Goal: Book appointment/travel/reservation

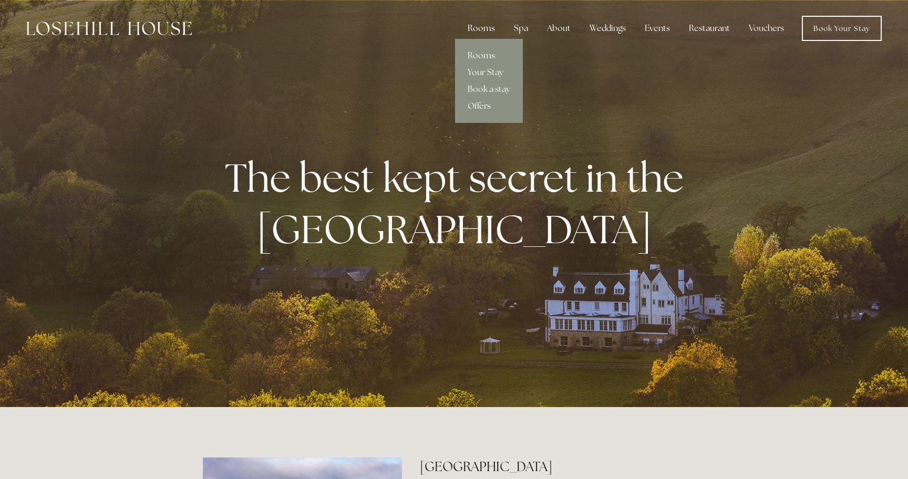
click at [481, 24] on div "Rooms" at bounding box center [481, 28] width 44 height 21
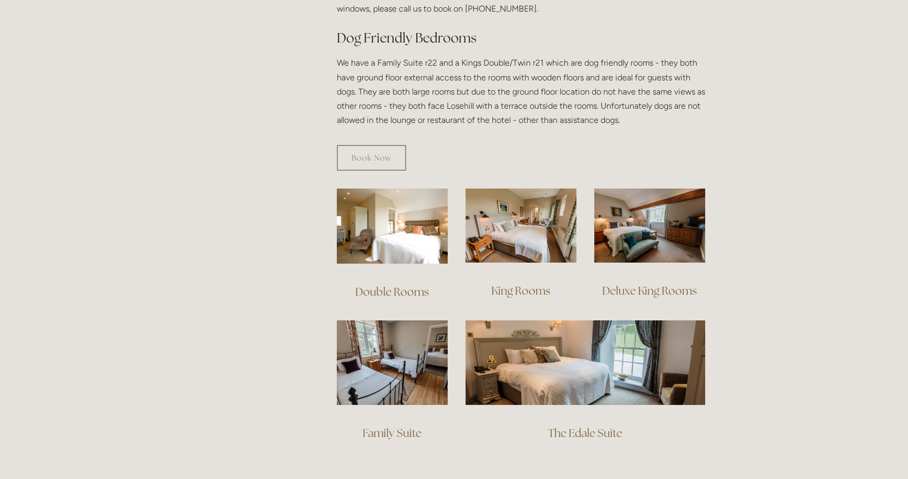
scroll to position [585, 0]
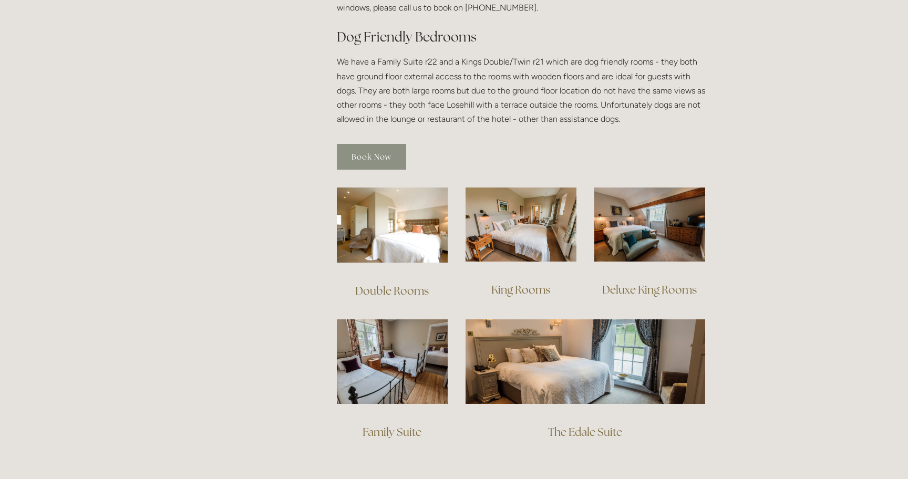
click at [365, 144] on link "Book Now" at bounding box center [371, 157] width 69 height 26
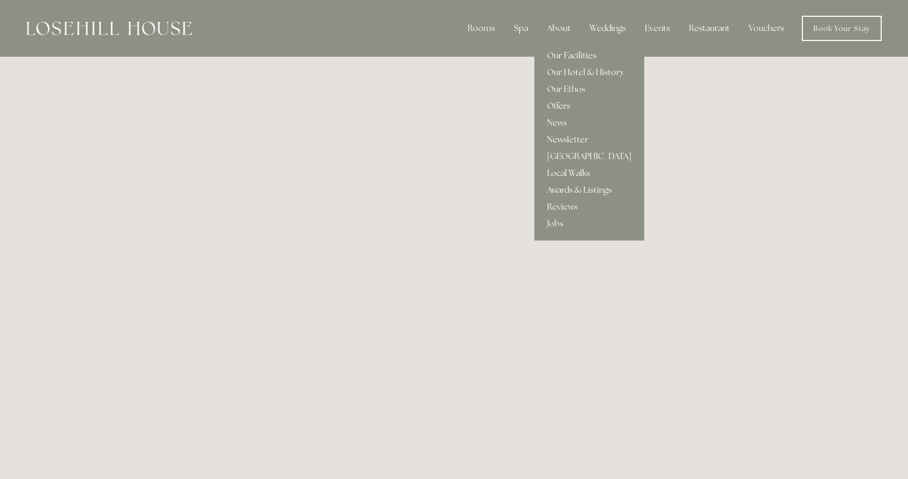
click at [560, 57] on link "Our Facilities" at bounding box center [590, 55] width 110 height 17
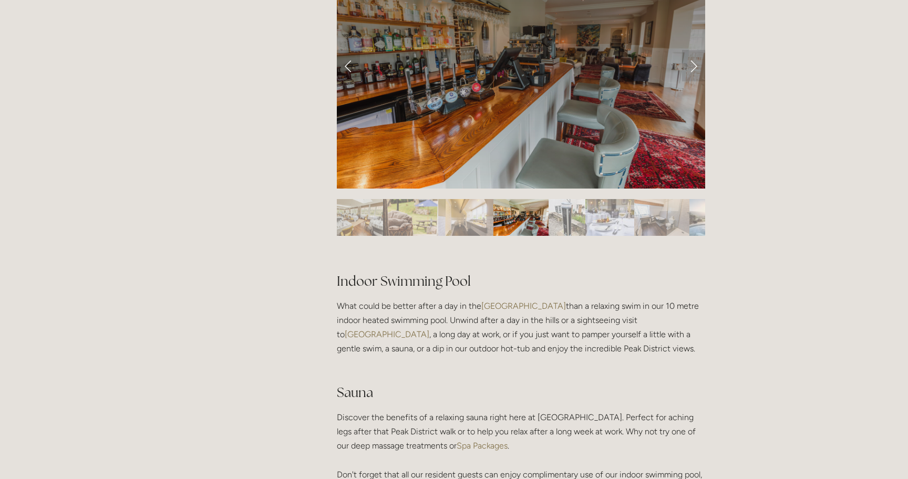
scroll to position [504, 0]
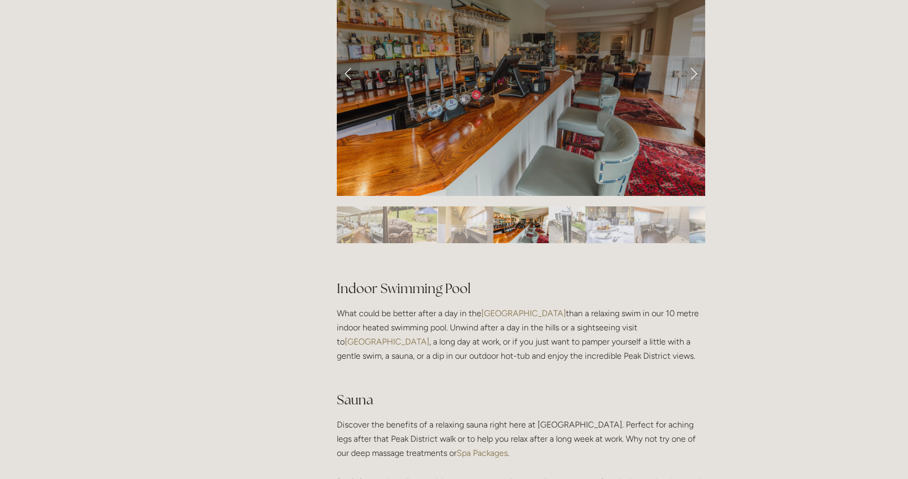
click at [695, 230] on img "Slide 8" at bounding box center [714, 225] width 49 height 37
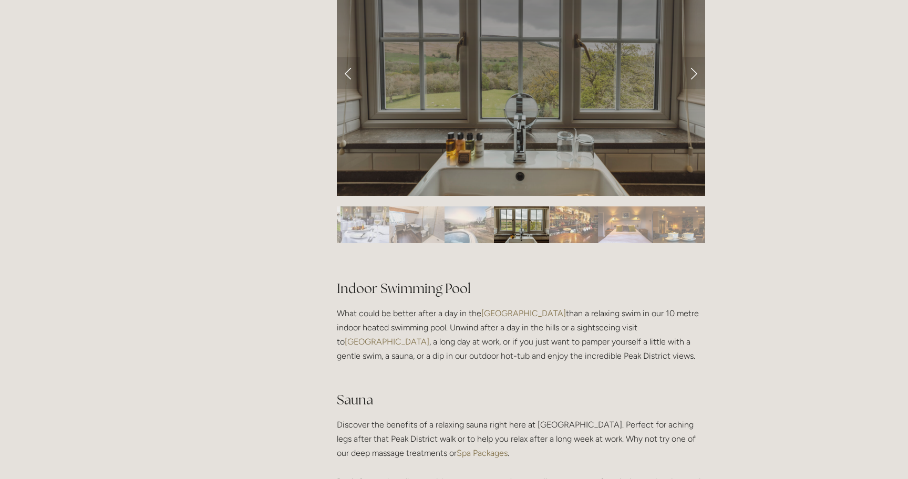
click at [571, 235] on img "Slide 10" at bounding box center [573, 225] width 49 height 37
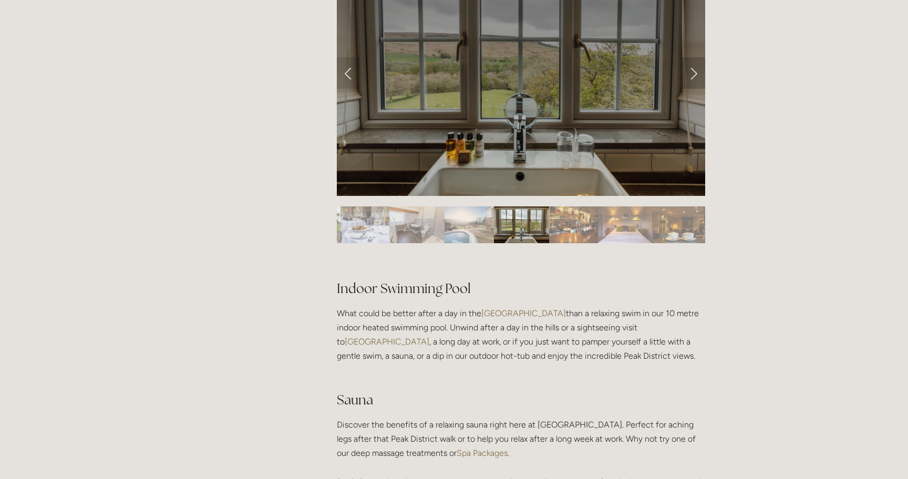
click at [693, 76] on link "Next Slide" at bounding box center [693, 73] width 23 height 32
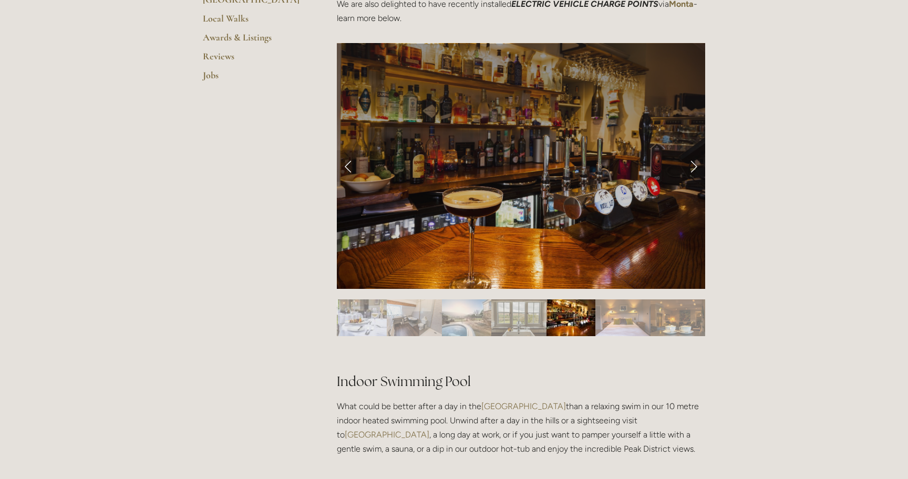
scroll to position [406, 0]
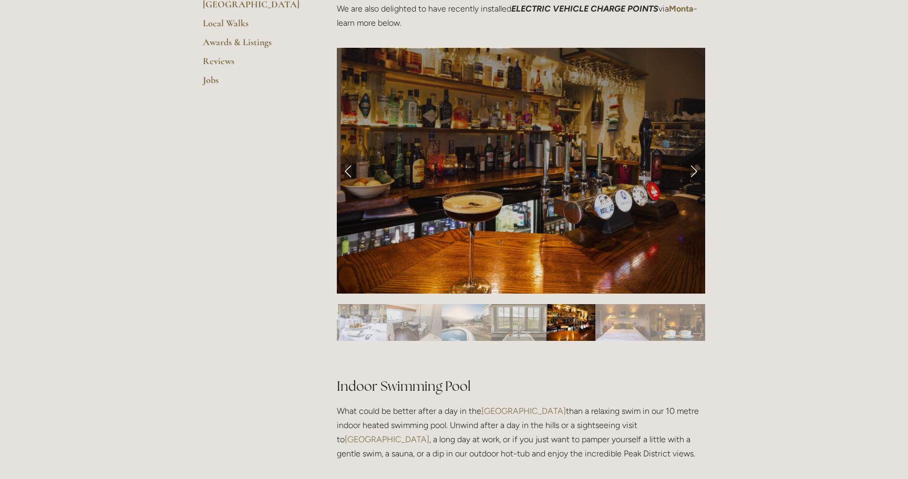
click at [691, 176] on link "Next Slide" at bounding box center [693, 171] width 23 height 32
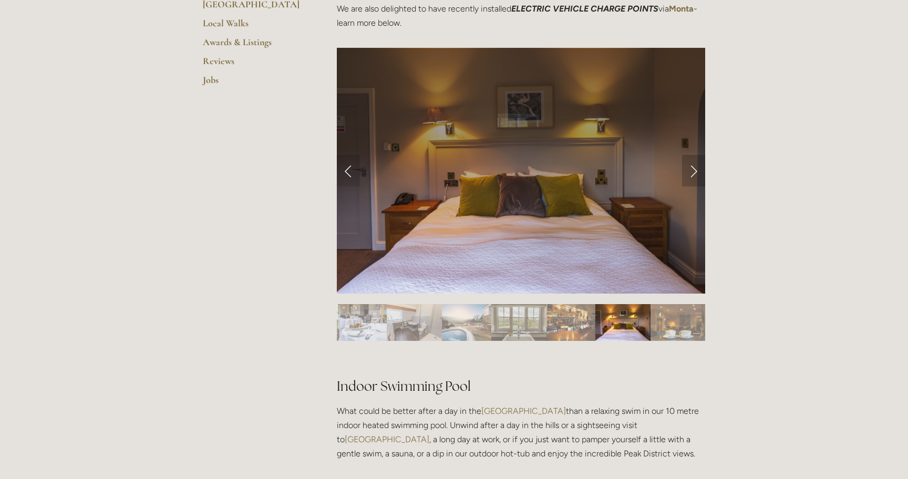
click at [691, 176] on link "Next Slide" at bounding box center [693, 171] width 23 height 32
click at [691, 172] on link "Next Slide" at bounding box center [693, 171] width 23 height 32
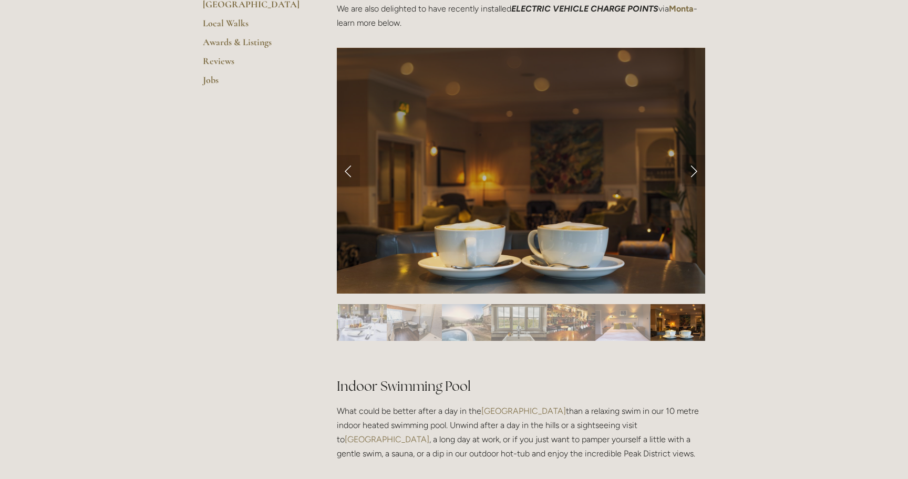
click at [691, 172] on link "Next Slide" at bounding box center [693, 171] width 23 height 32
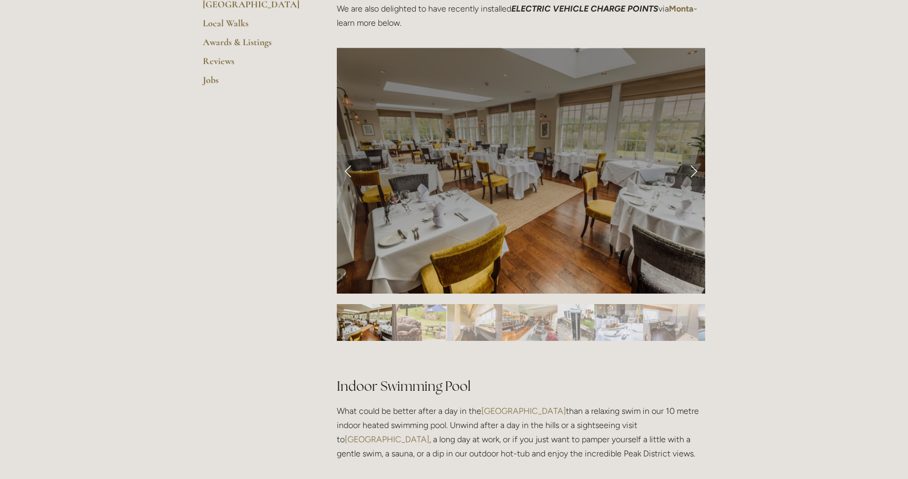
click at [695, 171] on link "Next Slide" at bounding box center [693, 171] width 23 height 32
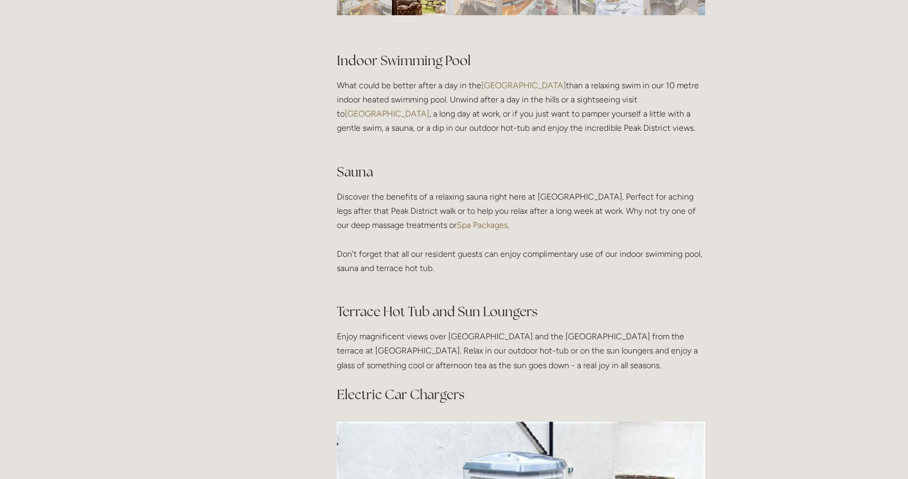
scroll to position [734, 0]
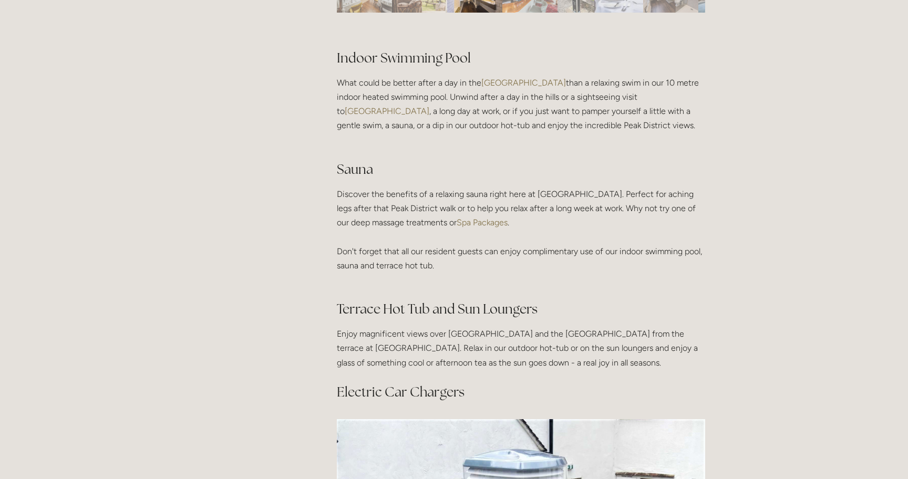
click at [499, 222] on link "Spa Packages" at bounding box center [482, 223] width 51 height 10
